Goal: Task Accomplishment & Management: Manage account settings

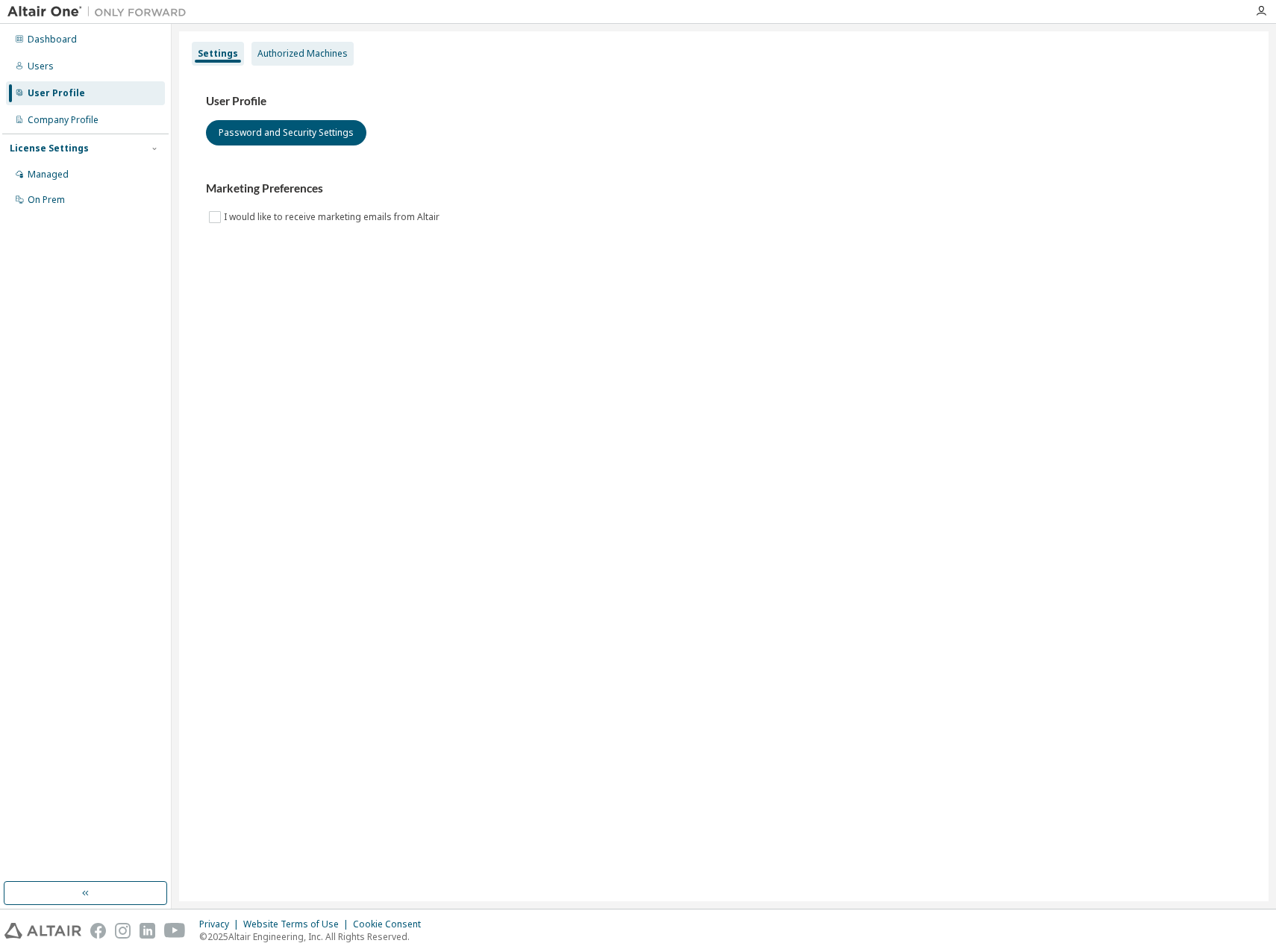
click at [295, 56] on div "Authorized Machines" at bounding box center [303, 54] width 91 height 12
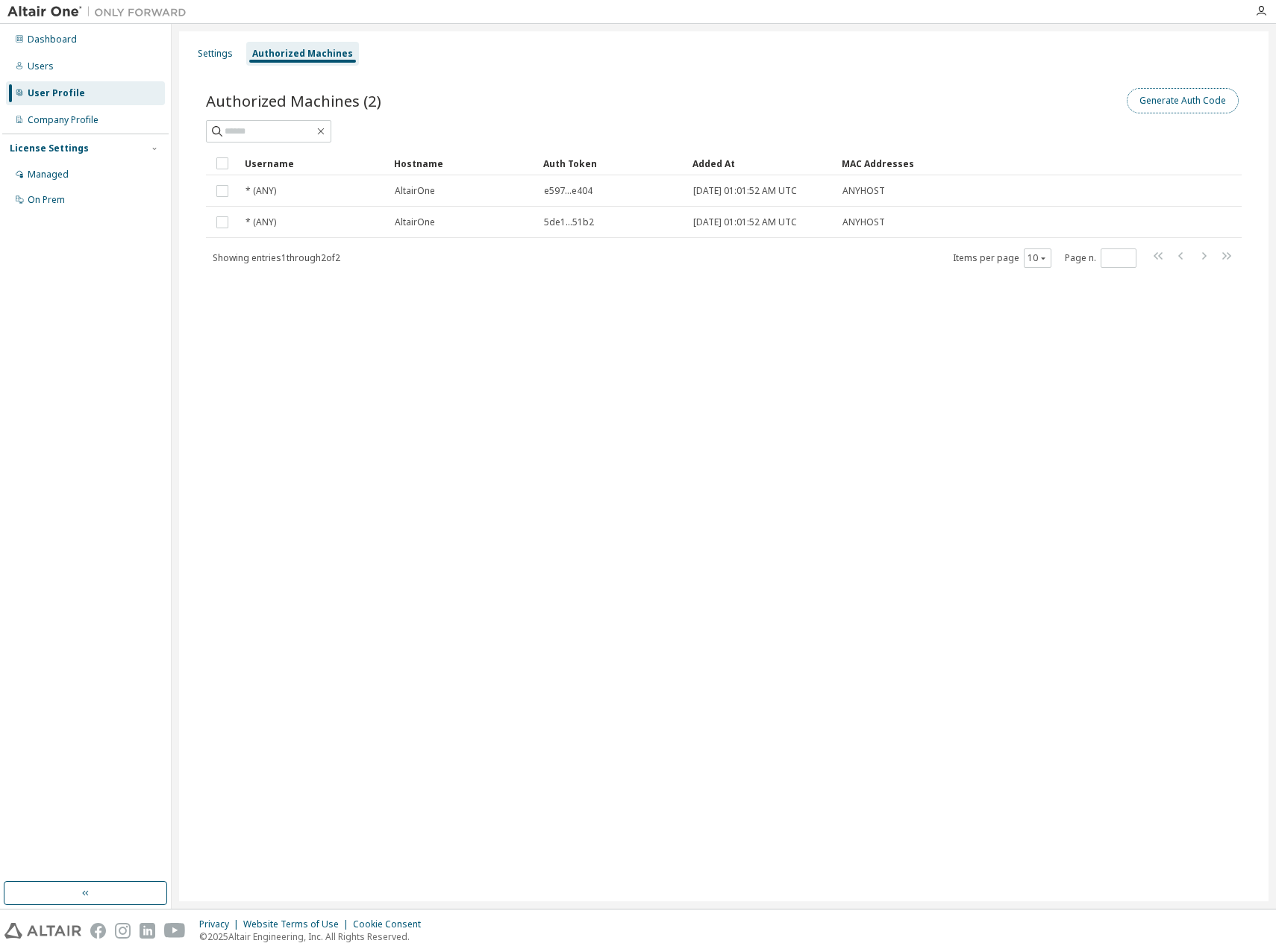
click at [1189, 106] on button "Generate Auth Code" at bounding box center [1182, 101] width 112 height 26
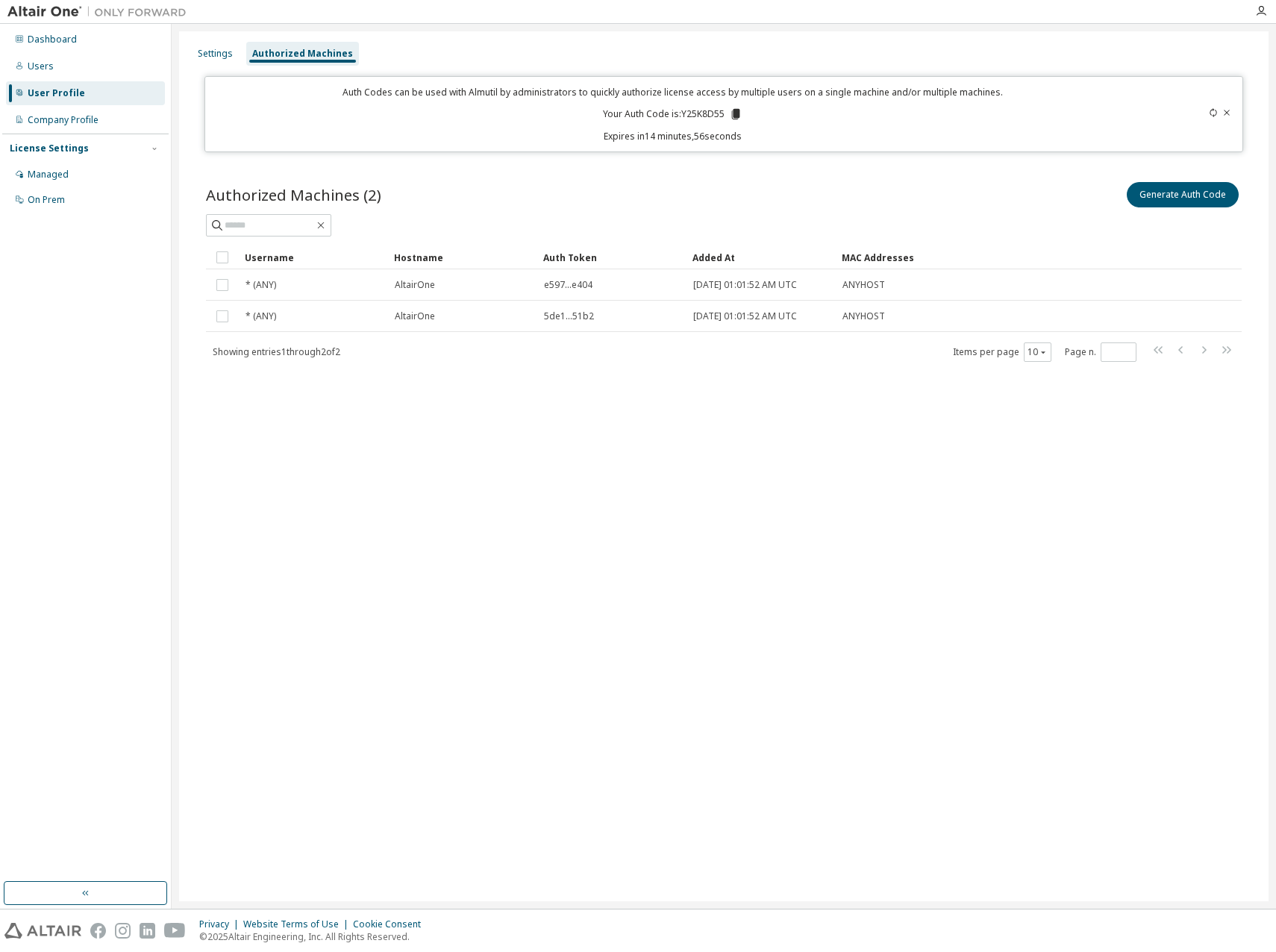
click at [735, 114] on icon at bounding box center [736, 114] width 8 height 11
click at [1105, 557] on div "Settings Authorized Machines Auth Codes can be used with Almutil by administrat…" at bounding box center [724, 466] width 1090 height 870
click at [872, 456] on div "Settings Authorized Machines Auth Codes can be used with Almutil by administrat…" at bounding box center [724, 466] width 1090 height 870
click at [666, 405] on div "Settings Authorized Machines Auth Codes can be used with Almutil by administrat…" at bounding box center [724, 466] width 1090 height 870
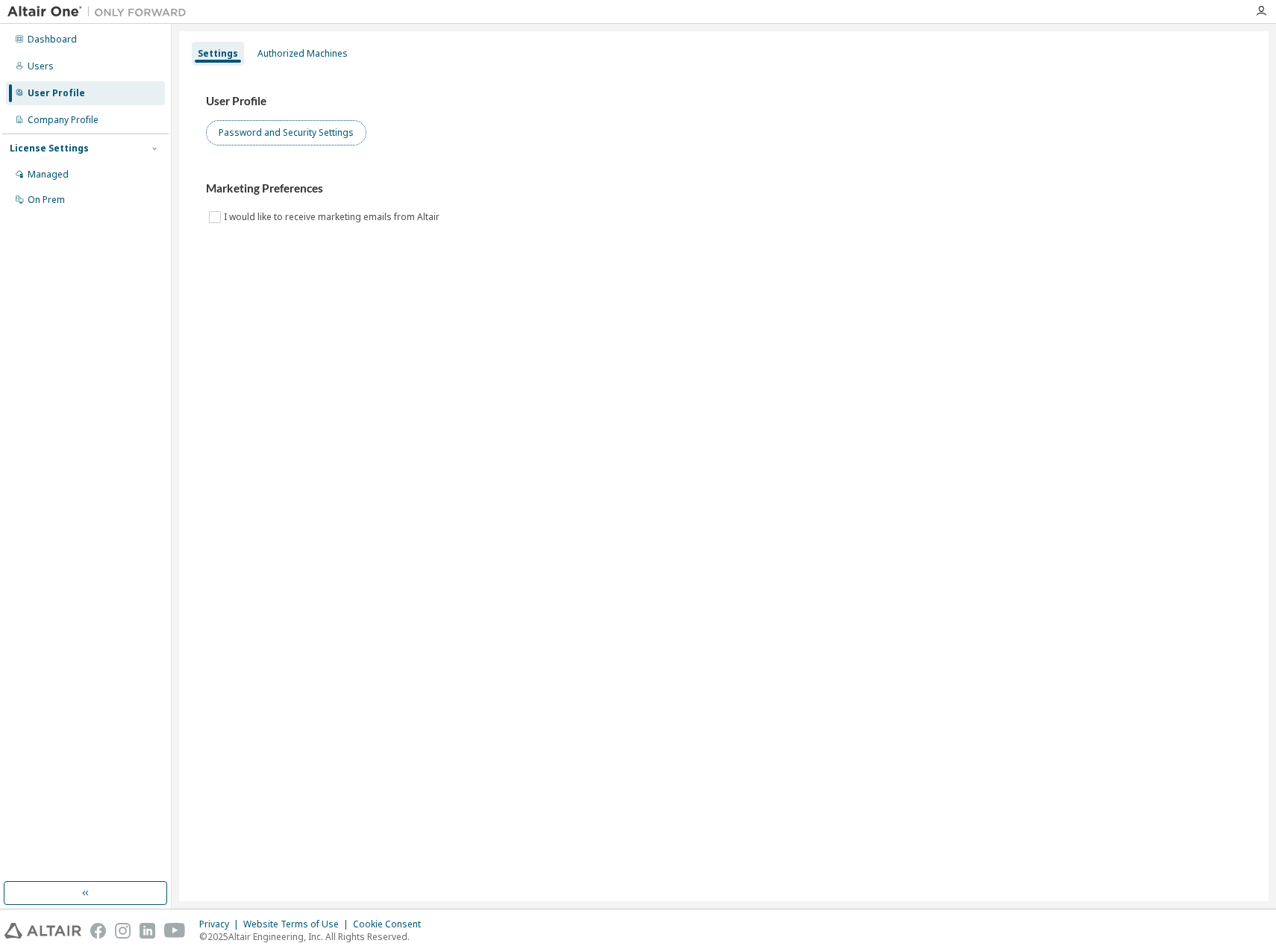
click at [299, 132] on button "Password and Security Settings" at bounding box center [286, 133] width 161 height 26
click at [57, 95] on div "User Profile" at bounding box center [57, 94] width 57 height 12
click at [66, 88] on div "User Profile" at bounding box center [57, 94] width 57 height 12
click at [42, 66] on div "Users" at bounding box center [41, 66] width 26 height 12
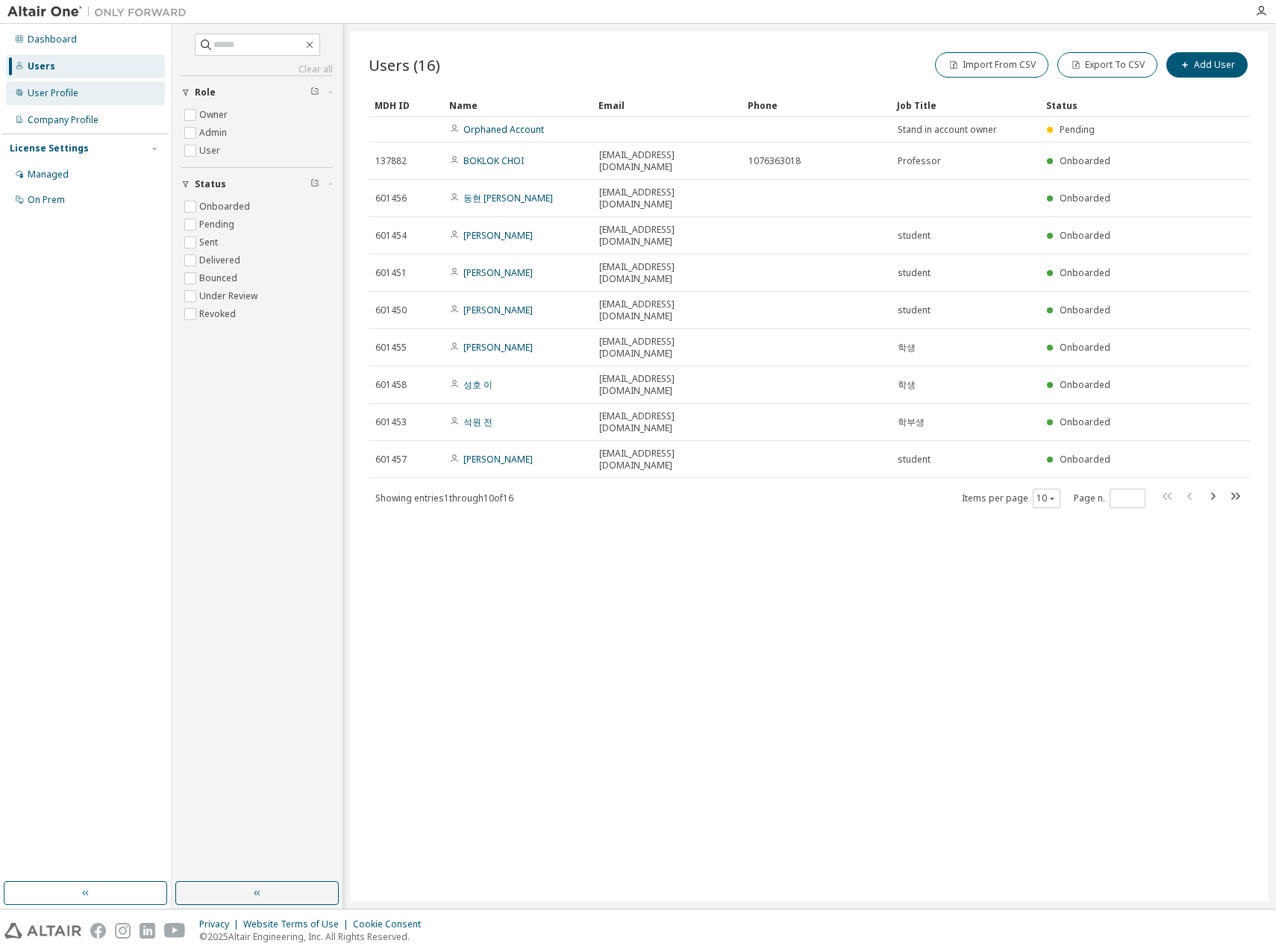
click at [50, 99] on div "User Profile" at bounding box center [53, 94] width 51 height 12
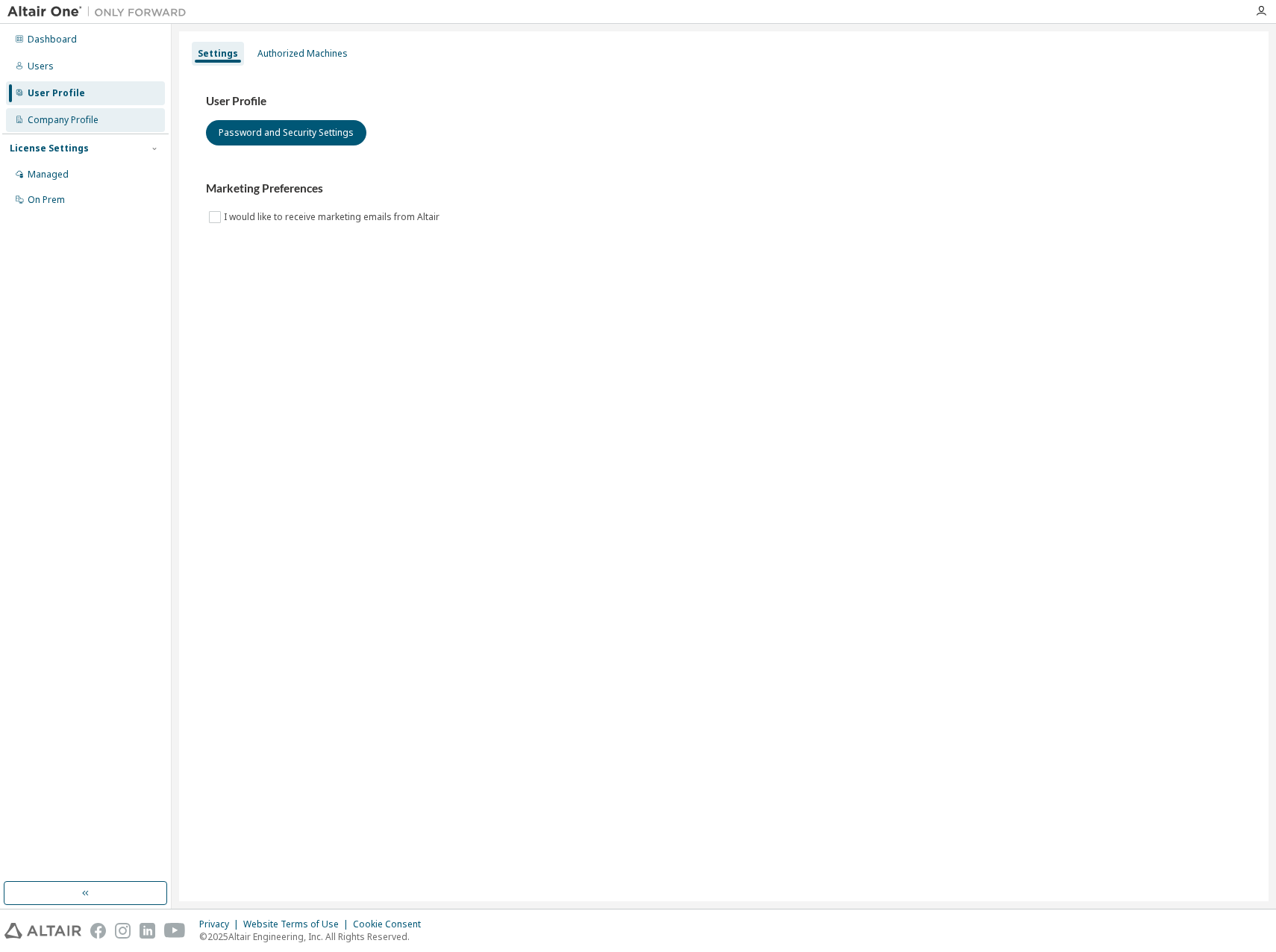
click at [64, 121] on div "Company Profile" at bounding box center [63, 120] width 71 height 12
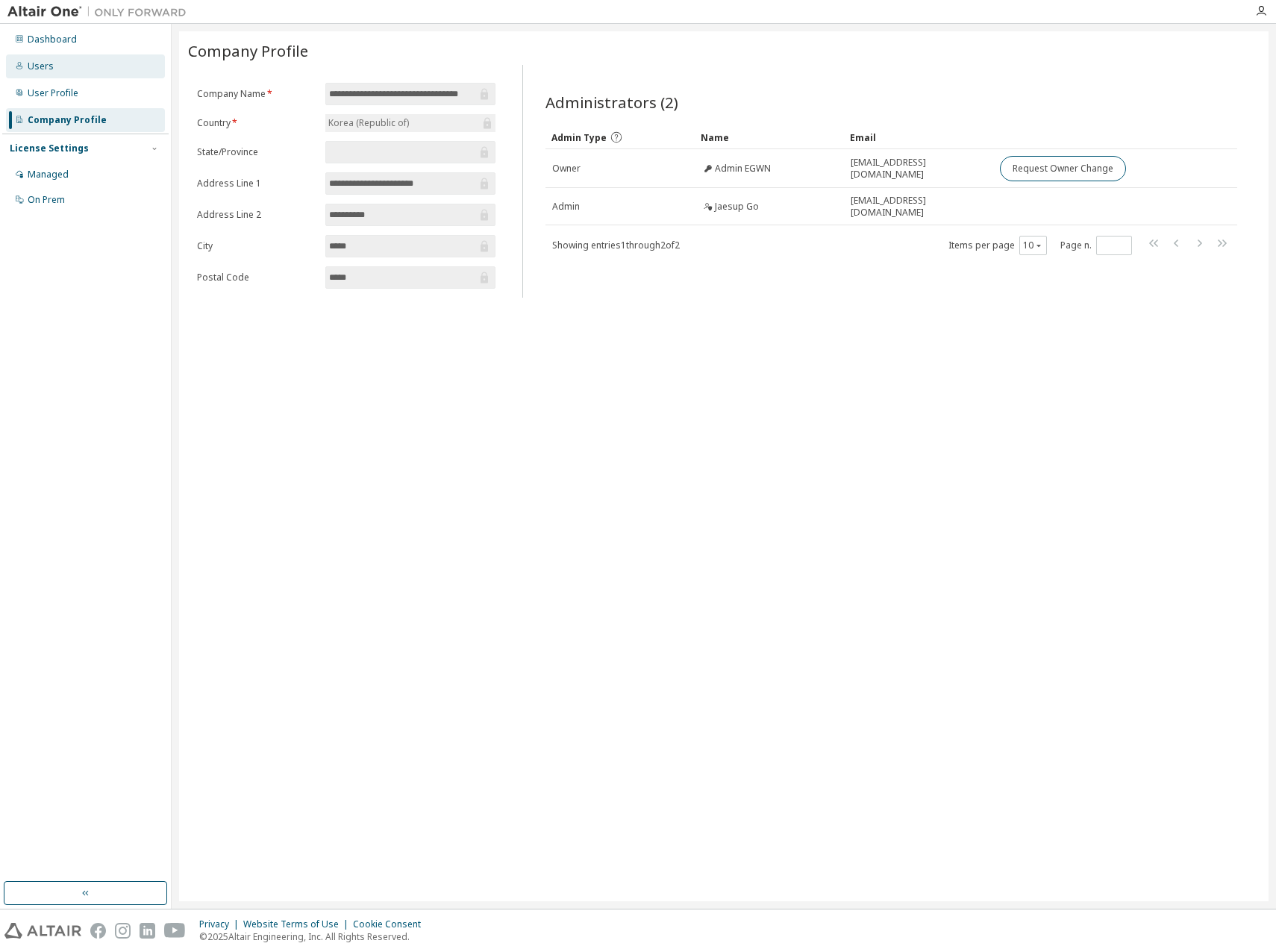
click at [45, 65] on div "Users" at bounding box center [41, 66] width 26 height 12
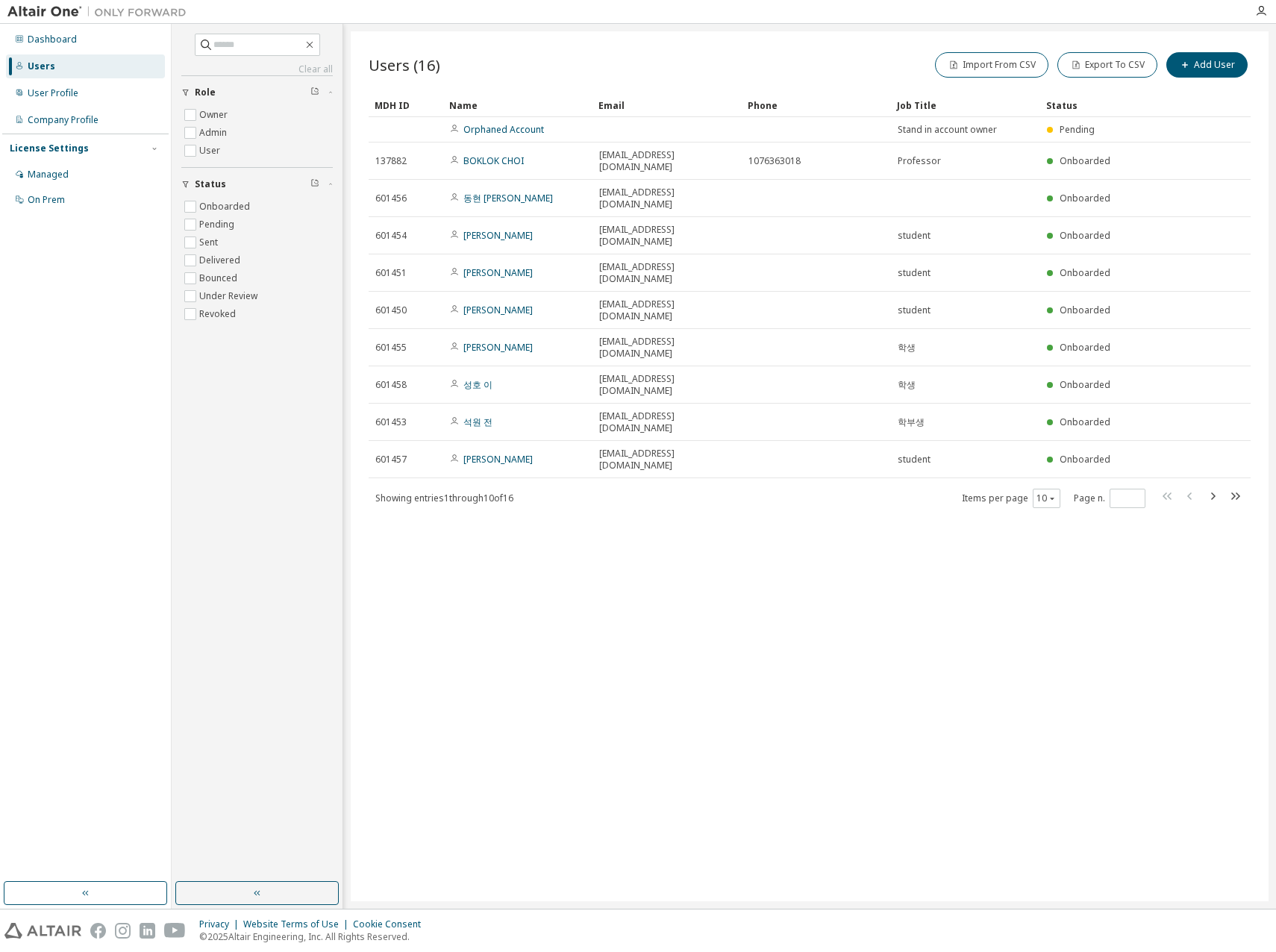
click at [691, 457] on div "Users (16) Import From CSV Export To CSV Add User Clear Load Save Save As Field…" at bounding box center [810, 466] width 918 height 870
click at [54, 40] on div "Dashboard" at bounding box center [52, 39] width 49 height 12
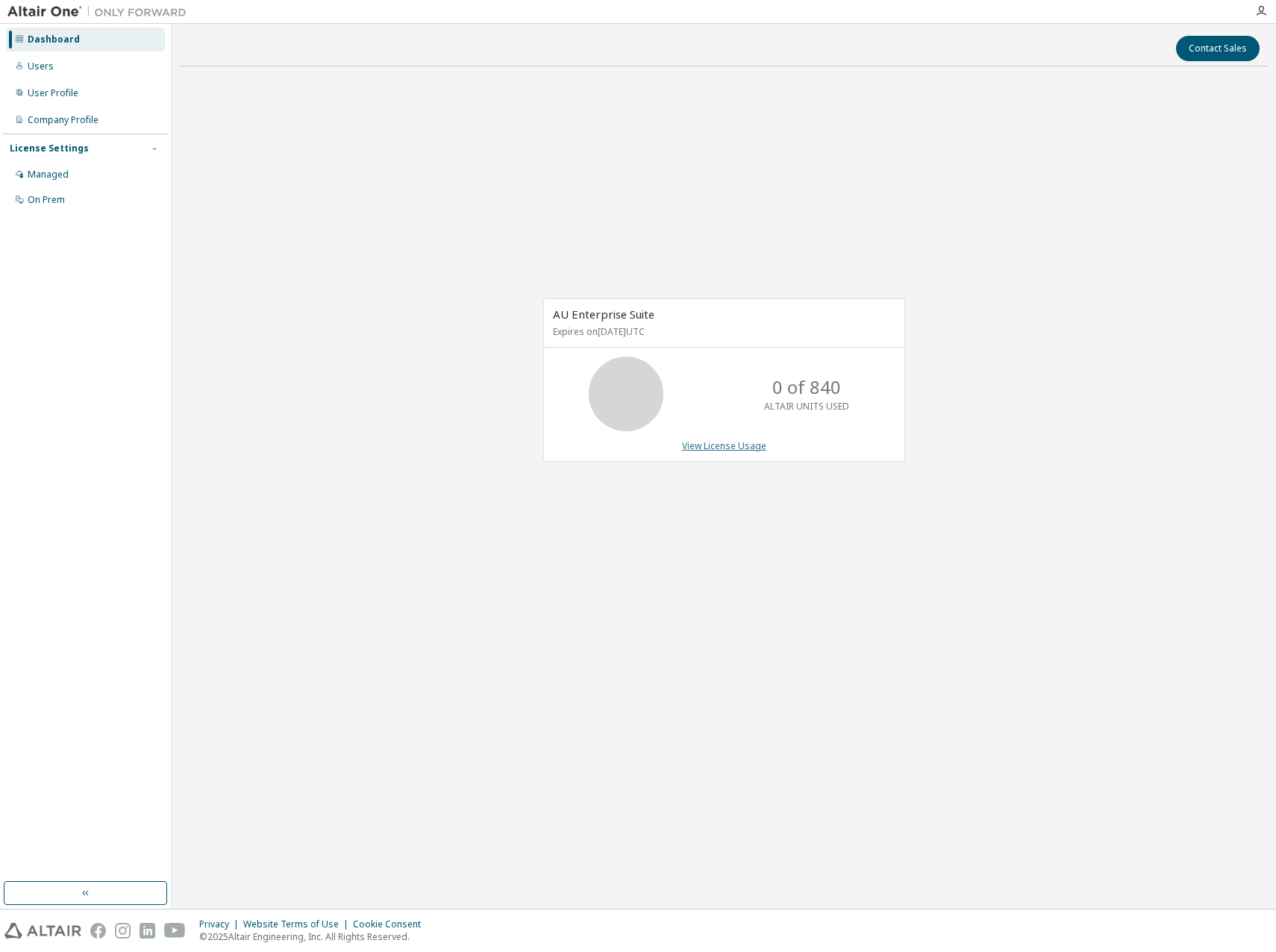
click at [741, 450] on link "View License Usage" at bounding box center [724, 445] width 85 height 13
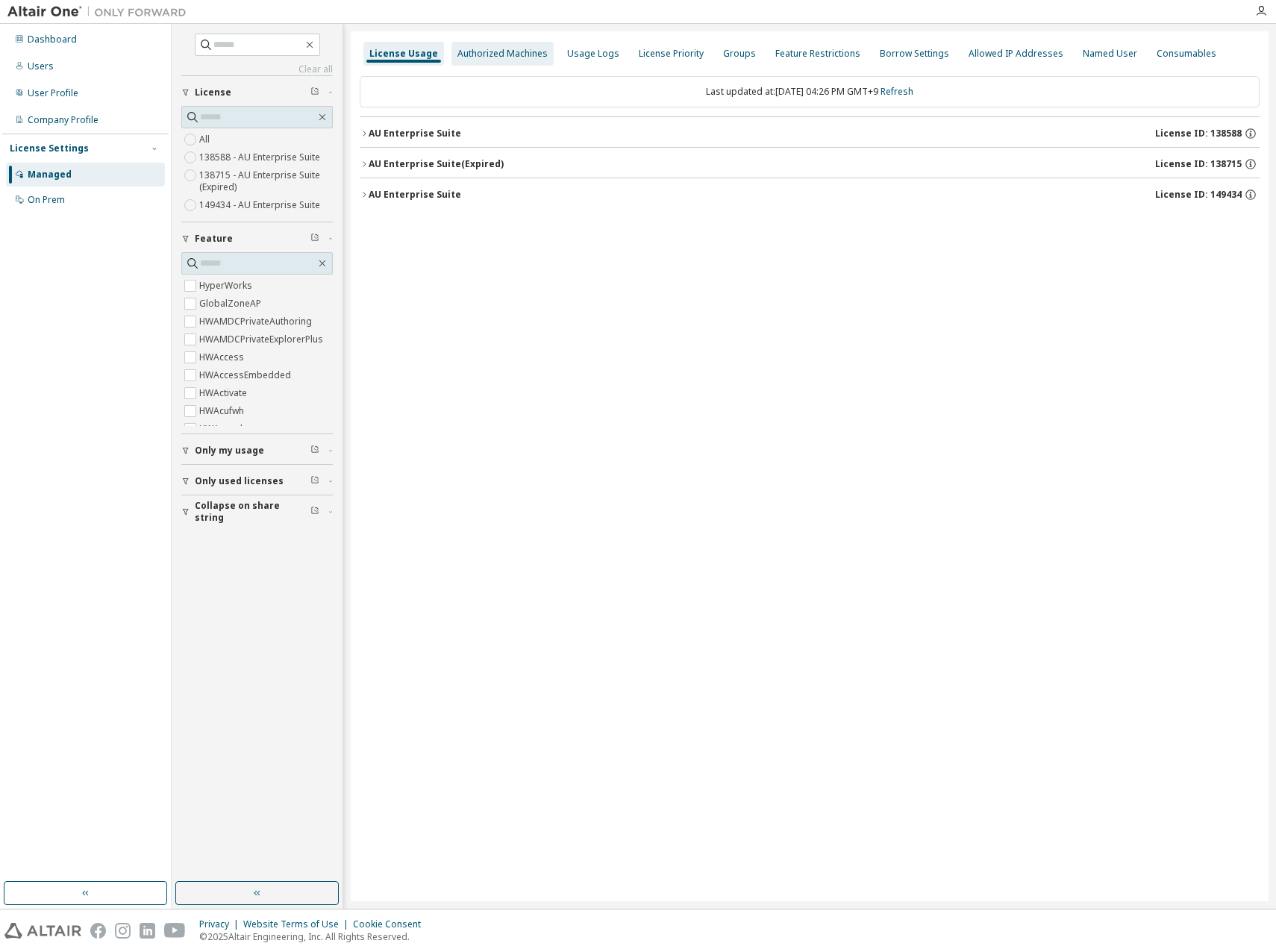
click at [497, 48] on div "Authorized Machines" at bounding box center [503, 54] width 91 height 12
